Goal: Transaction & Acquisition: Purchase product/service

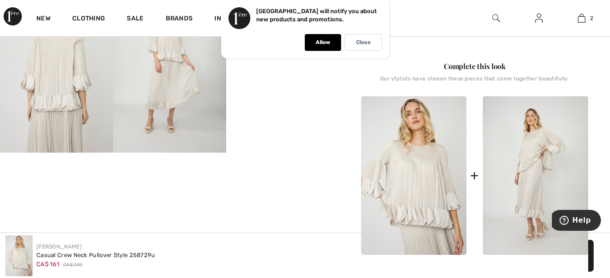
scroll to position [444, 0]
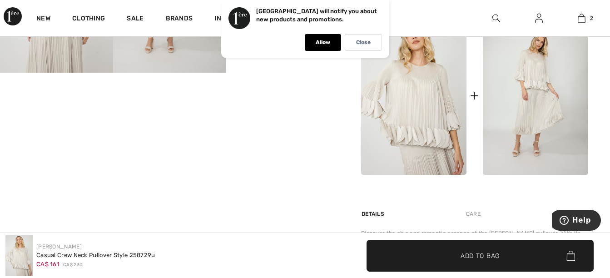
click at [540, 125] on img at bounding box center [535, 95] width 105 height 159
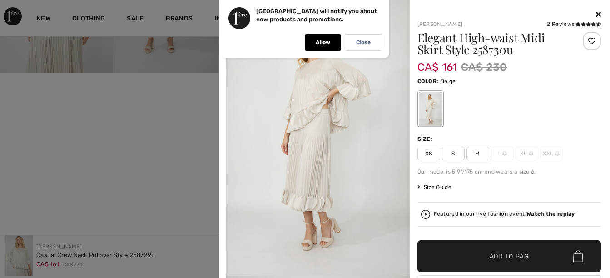
click at [478, 154] on span "M" at bounding box center [478, 154] width 23 height 14
click at [497, 263] on span "✔ Added to Bag Add to Bag" at bounding box center [510, 256] width 184 height 32
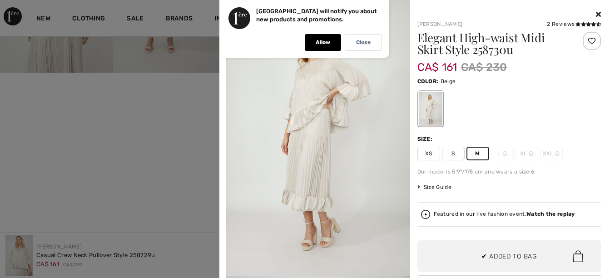
scroll to position [0, 0]
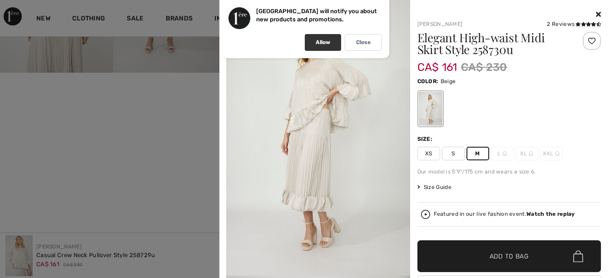
click at [327, 41] on p "Allow" at bounding box center [323, 42] width 15 height 7
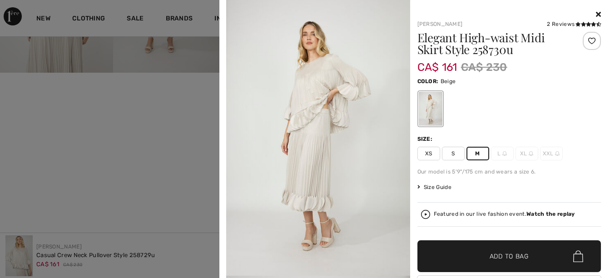
click at [493, 262] on span "✔ Added to Bag Add to Bag" at bounding box center [510, 256] width 184 height 32
click at [596, 11] on icon at bounding box center [598, 13] width 5 height 7
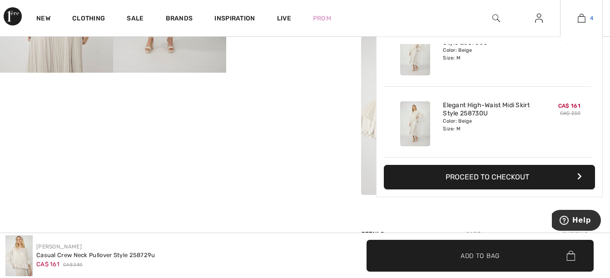
click at [582, 20] on img at bounding box center [582, 18] width 8 height 11
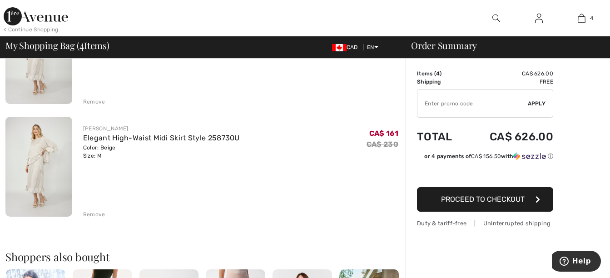
scroll to position [357, 0]
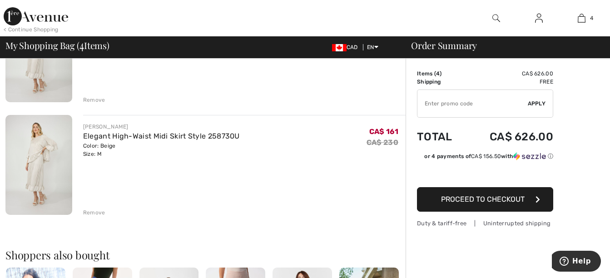
click at [93, 214] on div "Remove" at bounding box center [94, 213] width 22 height 8
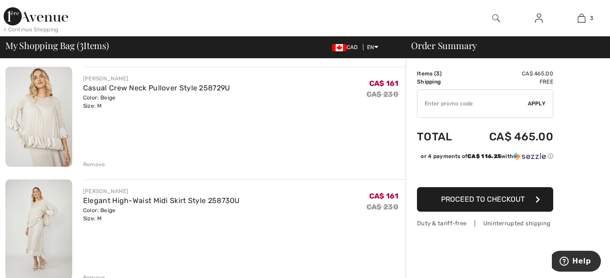
scroll to position [95, 0]
